Goal: Transaction & Acquisition: Purchase product/service

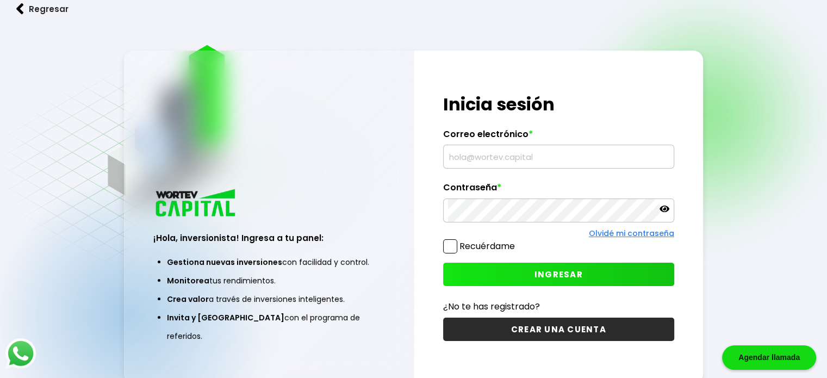
click at [488, 160] on input "text" at bounding box center [558, 156] width 221 height 23
type input "[EMAIL_ADDRESS][DOMAIN_NAME]"
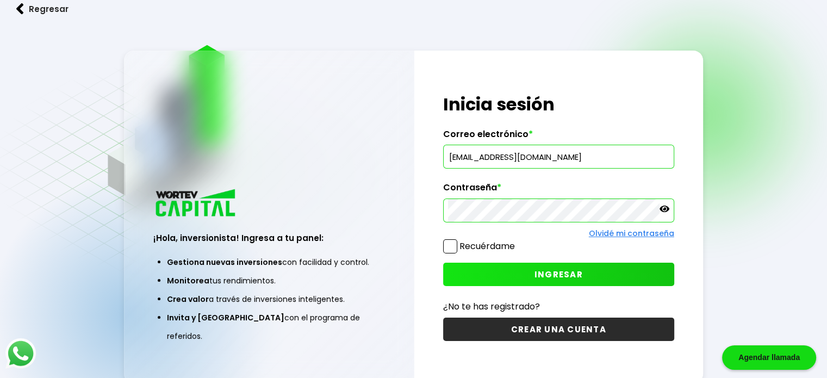
click at [448, 244] on span at bounding box center [450, 246] width 14 height 14
click at [517, 241] on input "Recuérdame" at bounding box center [517, 241] width 0 height 0
click at [510, 271] on button "INGRESAR" at bounding box center [558, 273] width 231 height 23
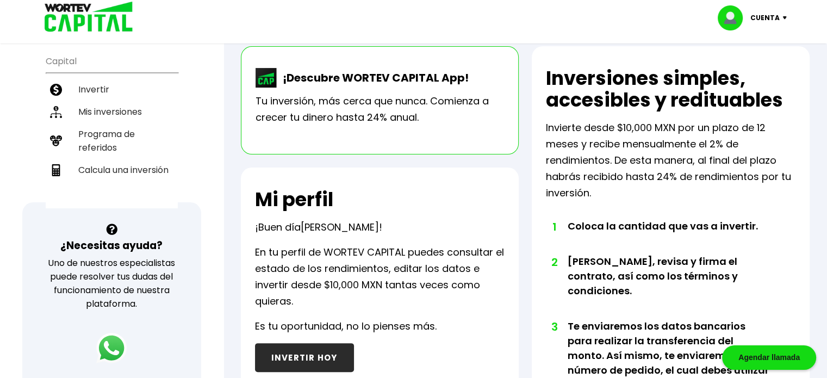
scroll to position [189, 0]
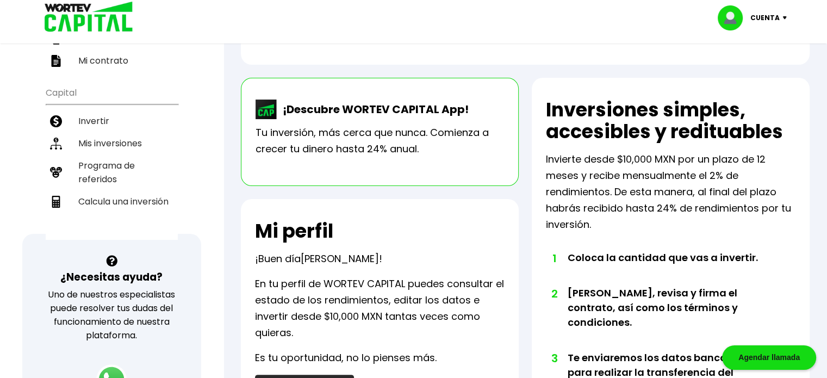
click at [817, 169] on div "Total de inversiones activas $3,000,000.00 MXN Total de rendimientos recibidos …" at bounding box center [524, 315] width 603 height 915
click at [812, 111] on div "Total de inversiones activas $3,000,000.00 MXN Total de rendimientos recibidos …" at bounding box center [524, 315] width 603 height 915
click at [92, 110] on li "Invertir" at bounding box center [112, 121] width 132 height 22
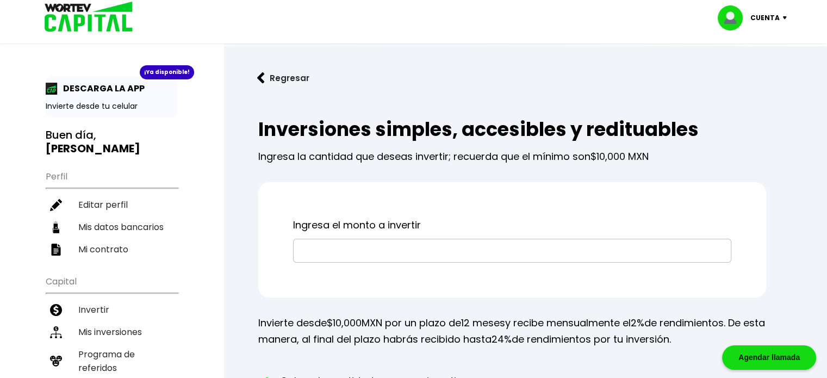
click at [328, 241] on input "text" at bounding box center [512, 250] width 428 height 23
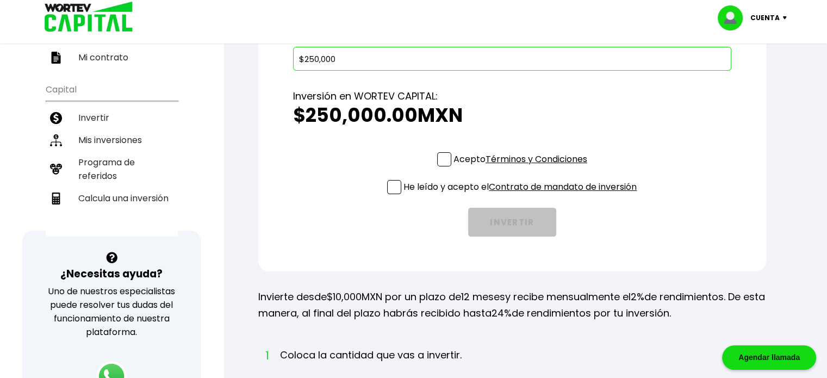
scroll to position [198, 0]
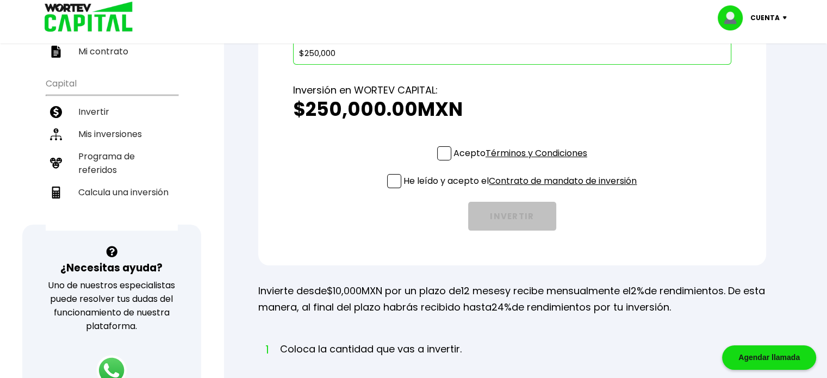
type input "$250,000"
click at [443, 151] on span at bounding box center [444, 153] width 14 height 14
click at [522, 161] on input "Acepto Términos y Condiciones" at bounding box center [522, 161] width 0 height 0
click at [392, 178] on span at bounding box center [394, 181] width 14 height 14
click at [522, 189] on input "He leído y acepto el Contrato de mandato de inversión" at bounding box center [522, 189] width 0 height 0
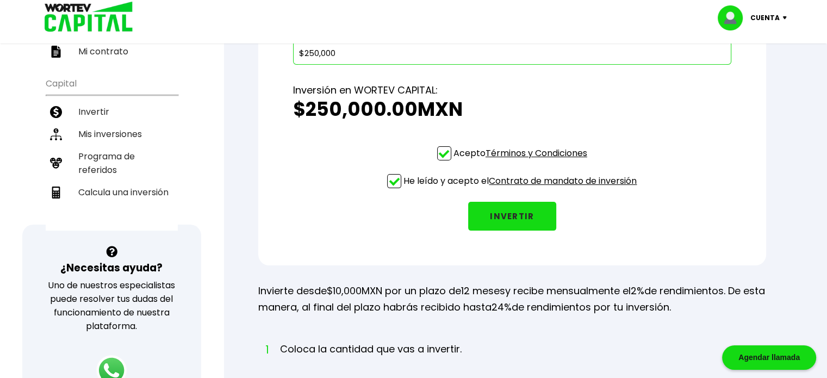
scroll to position [195, 0]
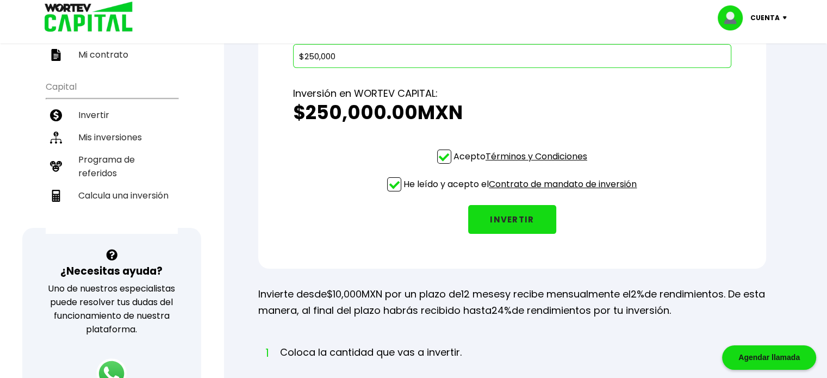
click at [521, 217] on button "INVERTIR" at bounding box center [512, 219] width 88 height 29
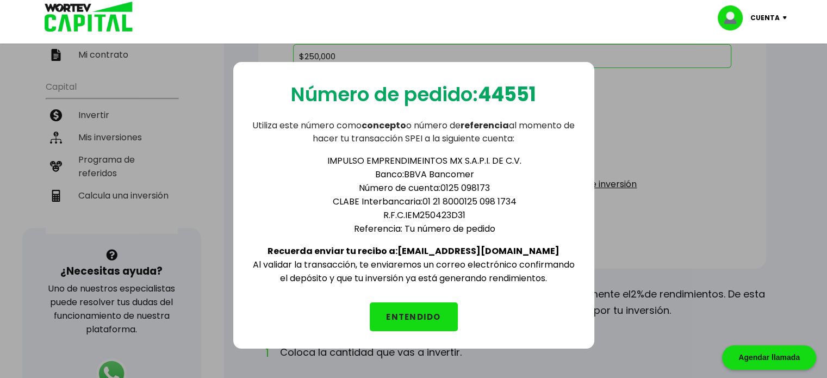
click at [422, 310] on button "ENTENDIDO" at bounding box center [414, 316] width 88 height 29
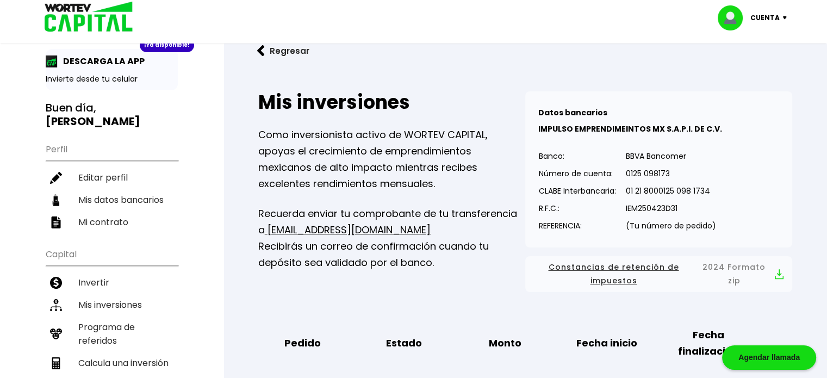
scroll to position [35, 0]
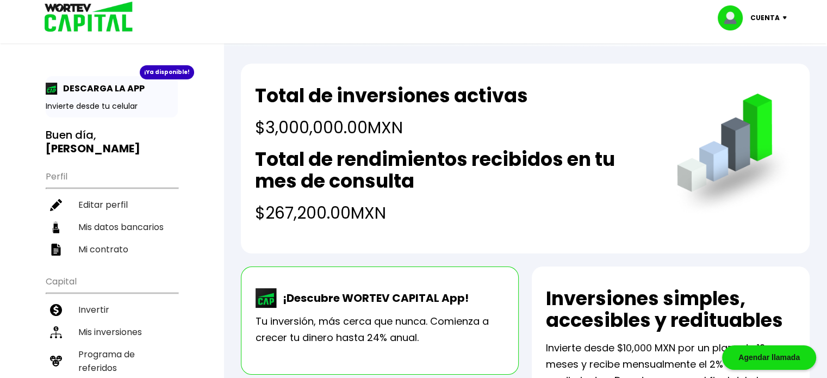
click at [782, 17] on img at bounding box center [786, 17] width 15 height 3
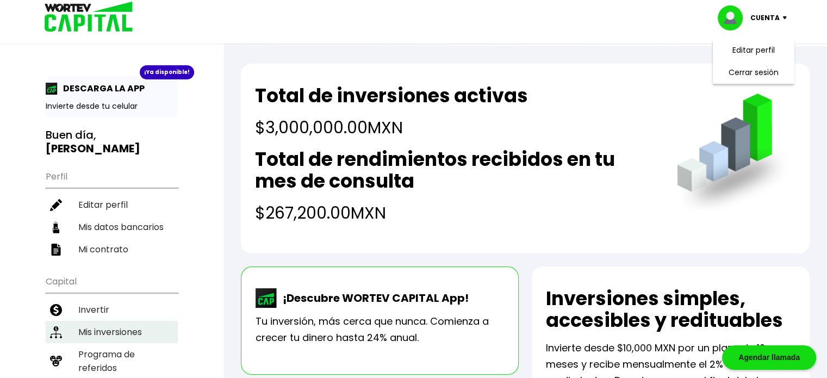
click at [130, 321] on li "Mis inversiones" at bounding box center [112, 332] width 132 height 22
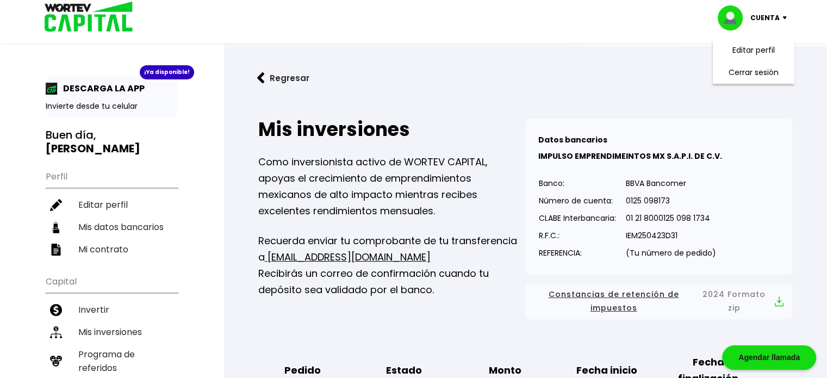
click at [797, 85] on link "Regresar" at bounding box center [525, 78] width 568 height 29
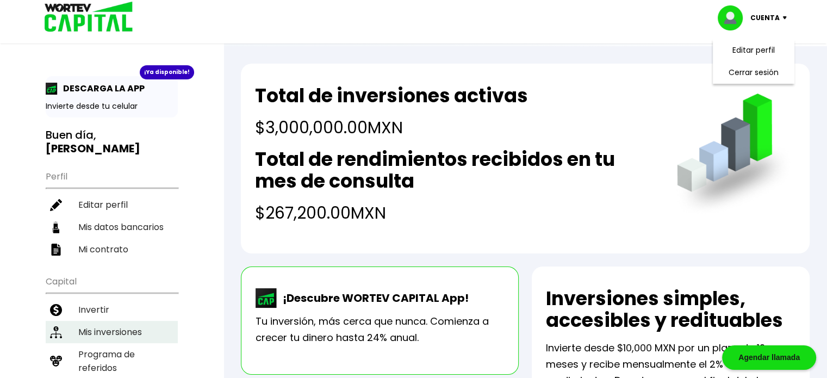
click at [129, 321] on li "Mis inversiones" at bounding box center [112, 332] width 132 height 22
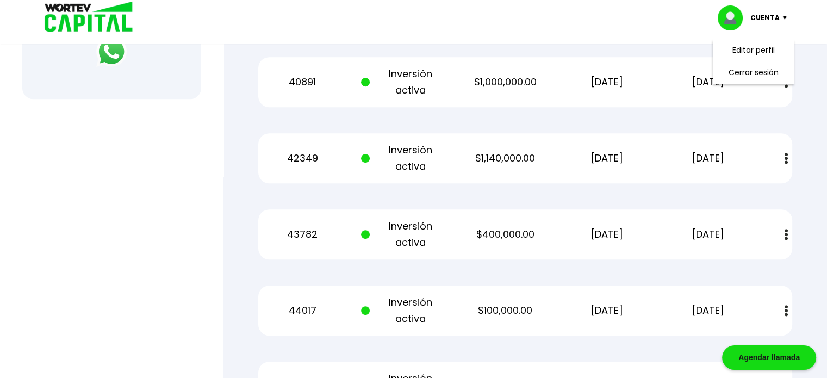
scroll to position [500, 0]
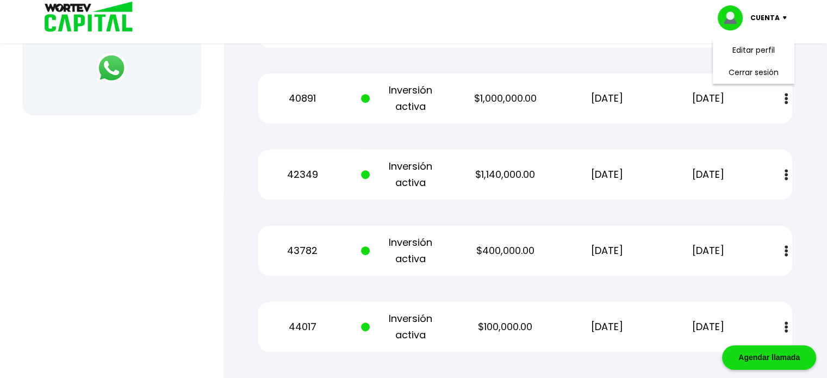
click at [821, 140] on div "Regresar Mis inversiones Como inversionista activo de WORTEV CAPITAL, apoyas el…" at bounding box center [524, 37] width 603 height 983
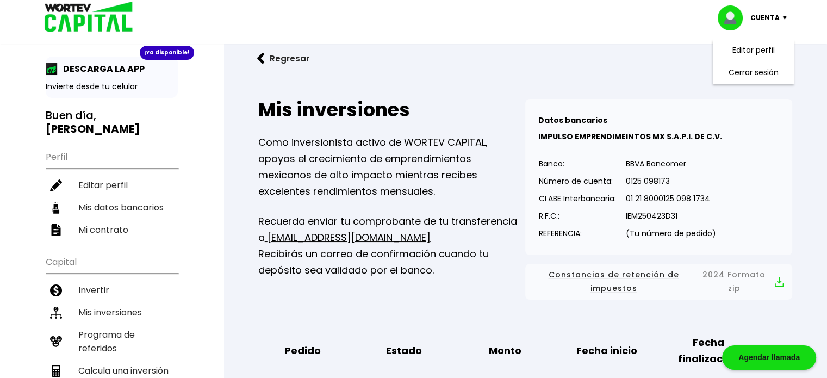
scroll to position [0, 0]
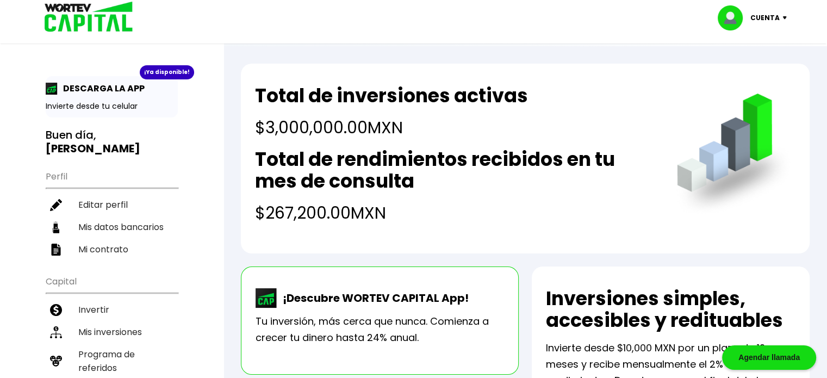
click at [780, 17] on img at bounding box center [786, 17] width 15 height 3
click at [758, 72] on li "Cerrar sesión" at bounding box center [753, 72] width 87 height 22
